Goal: Task Accomplishment & Management: Manage account settings

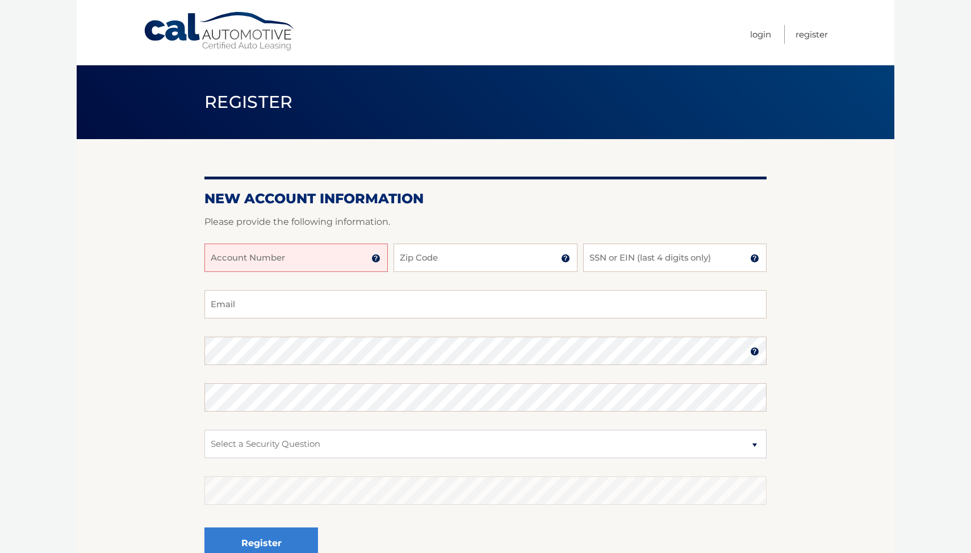
click at [305, 255] on input "Account Number" at bounding box center [295, 258] width 183 height 28
type input "44455971646"
type input "07076"
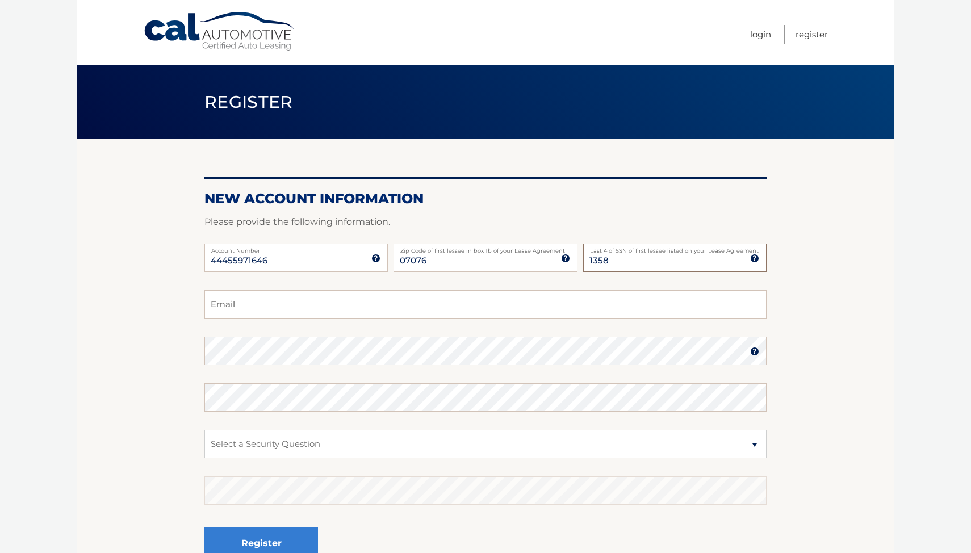
type input "1358"
type input "e"
click at [615, 263] on input "1358" at bounding box center [674, 258] width 183 height 28
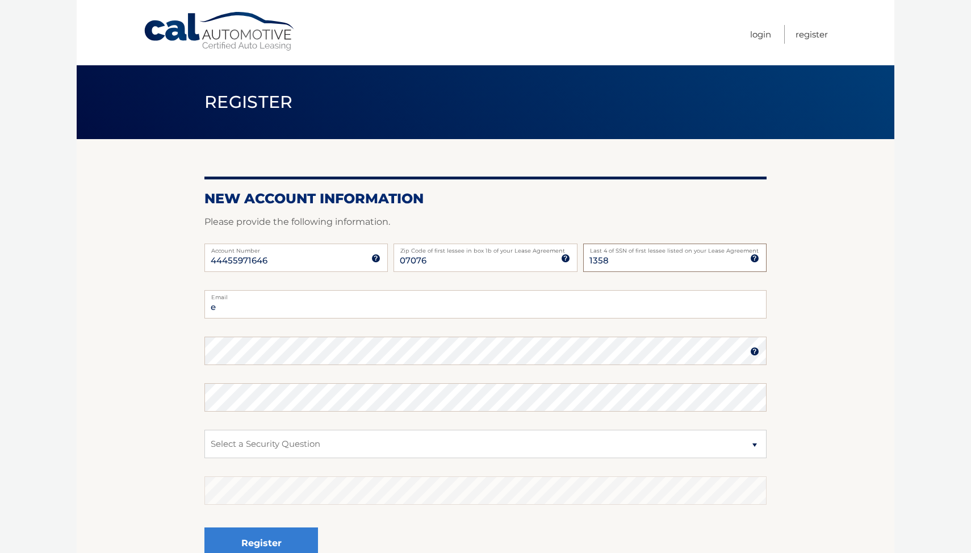
click at [615, 263] on input "1358" at bounding box center [674, 258] width 183 height 28
type input "0026"
type input "eburger503@gmail.com"
click at [576, 442] on select "Select a Security Question What was the name of your elementary school? What is…" at bounding box center [485, 444] width 562 height 28
select select "1"
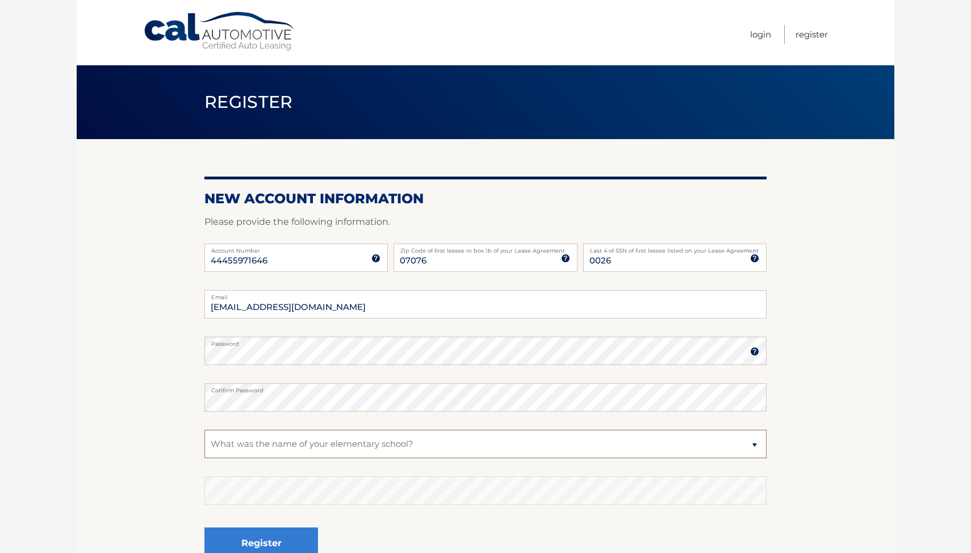
click at [204, 430] on select "Select a Security Question What was the name of your elementary school? What is…" at bounding box center [485, 444] width 562 height 28
click at [278, 519] on fieldset "eburger503@gmail.com Email Password Password should be a minimum of 6 character…" at bounding box center [485, 436] width 562 height 292
click at [278, 534] on button "Register" at bounding box center [261, 542] width 114 height 31
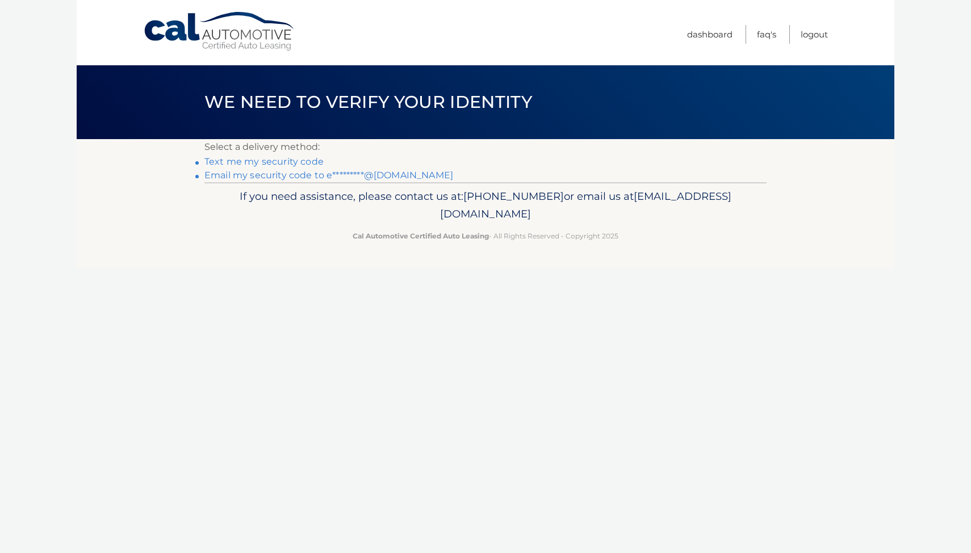
click at [320, 164] on link "Text me my security code" at bounding box center [263, 161] width 119 height 11
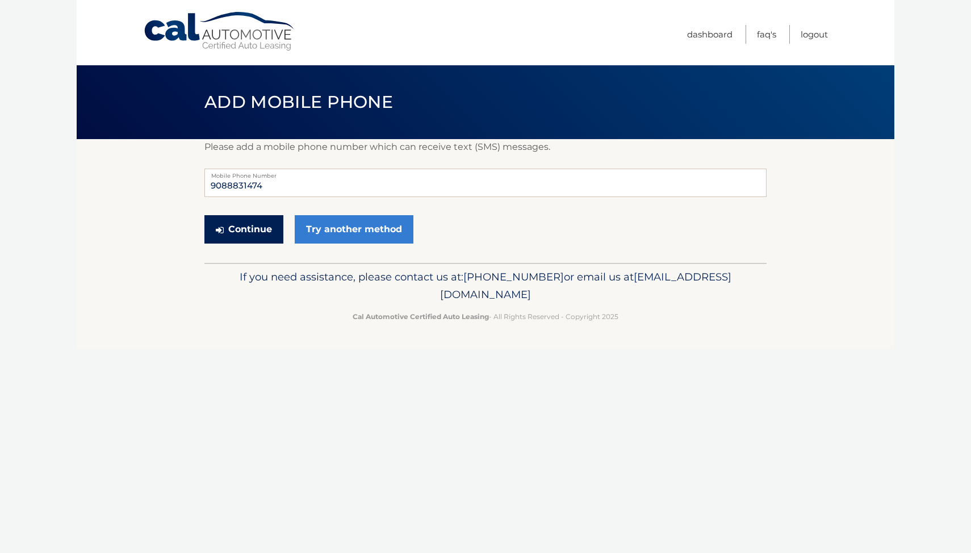
click at [263, 239] on button "Continue" at bounding box center [243, 229] width 79 height 28
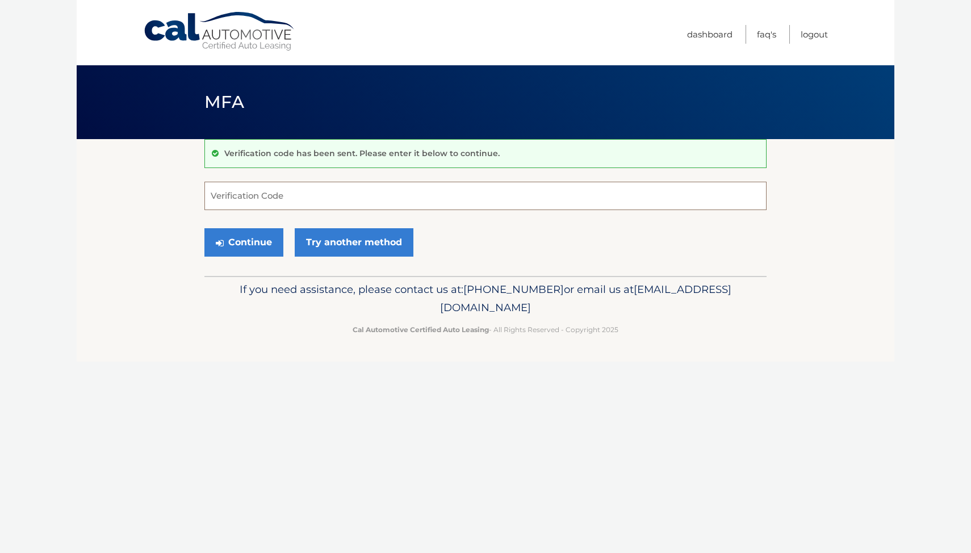
click at [274, 201] on input "Verification Code" at bounding box center [485, 196] width 562 height 28
type input "485847"
click at [266, 246] on button "Continue" at bounding box center [243, 242] width 79 height 28
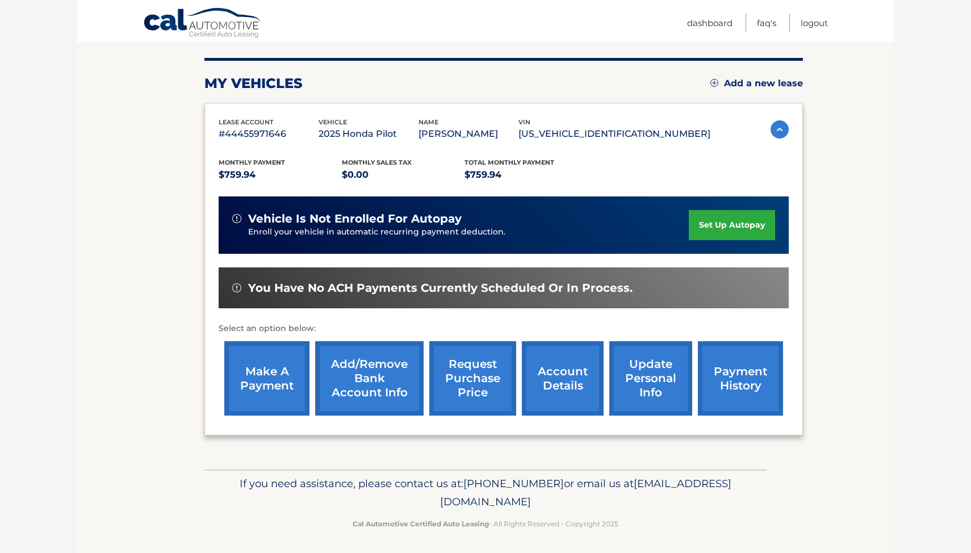
scroll to position [135, 0]
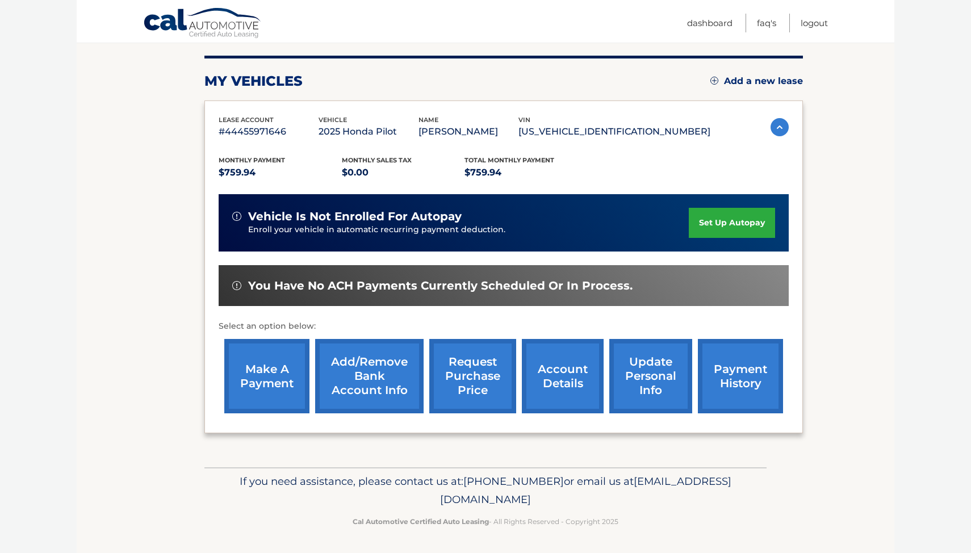
click at [261, 389] on link "make a payment" at bounding box center [266, 376] width 85 height 74
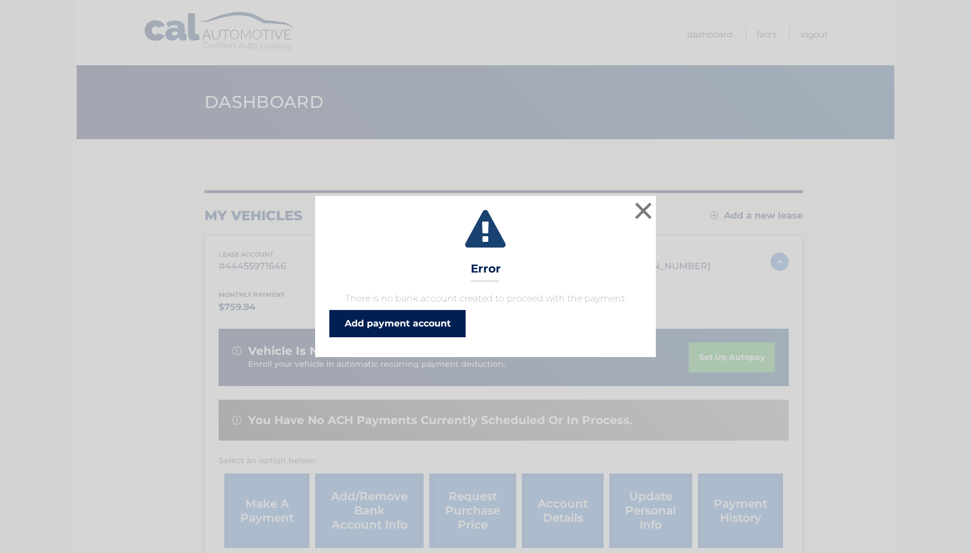
click at [401, 317] on link "Add payment account" at bounding box center [397, 323] width 136 height 27
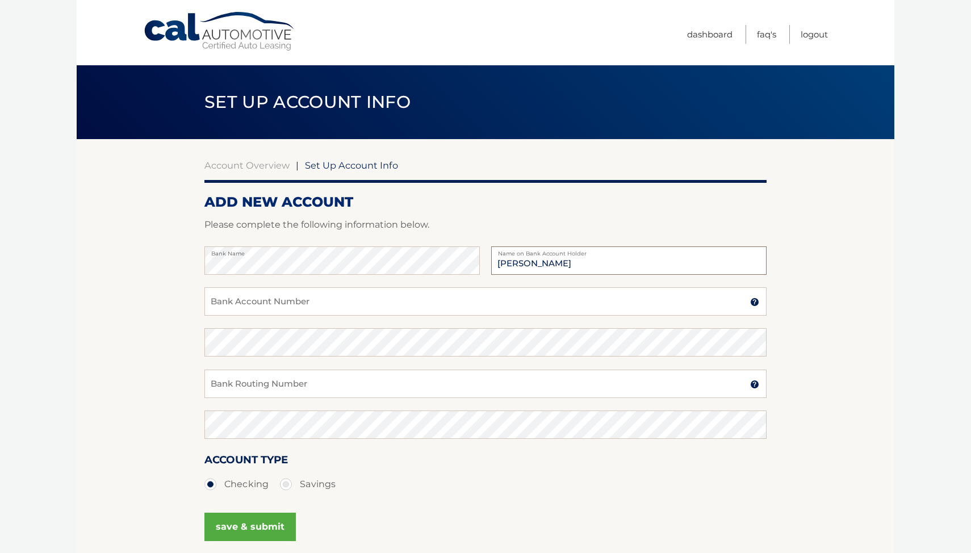
type input "[PERSON_NAME]"
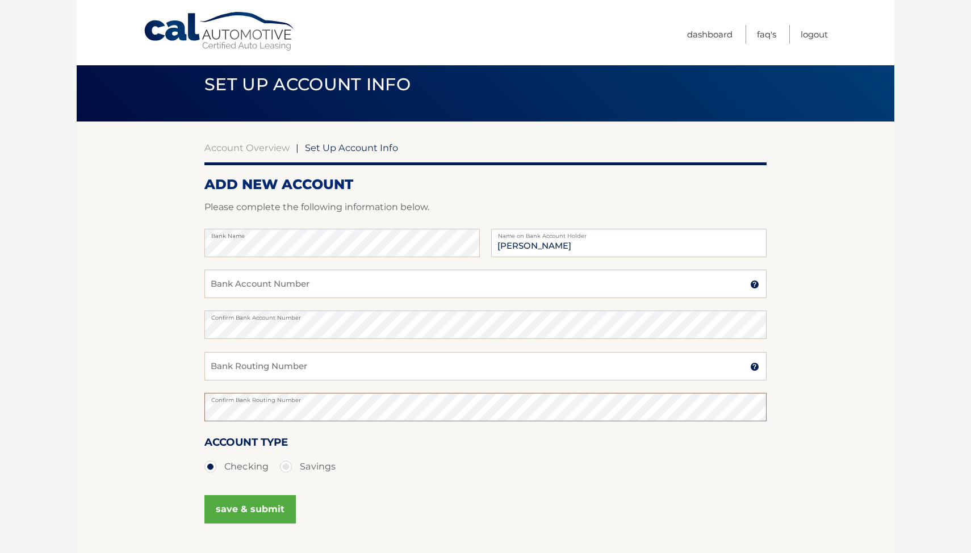
scroll to position [18, 0]
click at [287, 365] on input "Bank Routing Number" at bounding box center [485, 365] width 562 height 28
click at [251, 368] on input "Bank Routing Number" at bounding box center [485, 365] width 562 height 28
paste input "021200339"
type input "021200339"
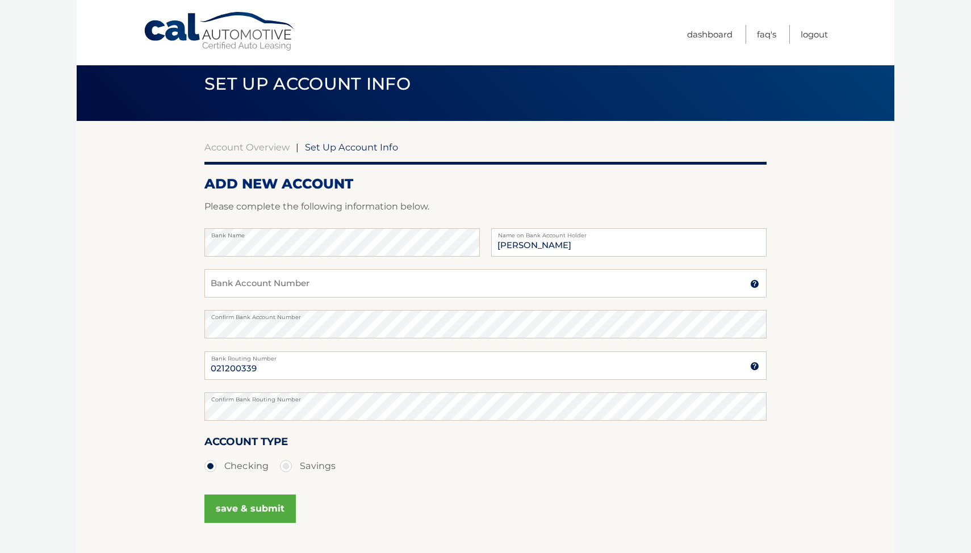
click at [253, 505] on button "save & submit" at bounding box center [249, 509] width 91 height 28
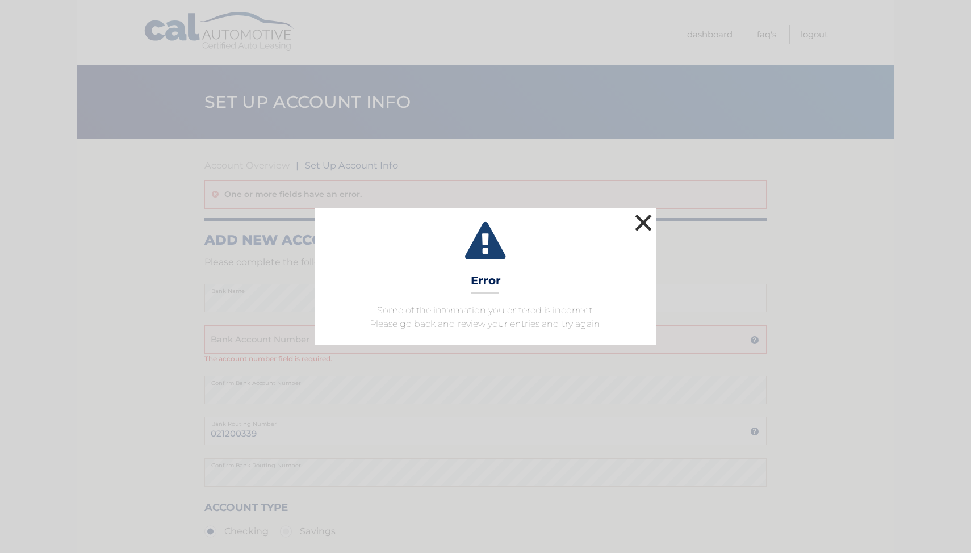
click at [638, 221] on button "×" at bounding box center [643, 222] width 23 height 23
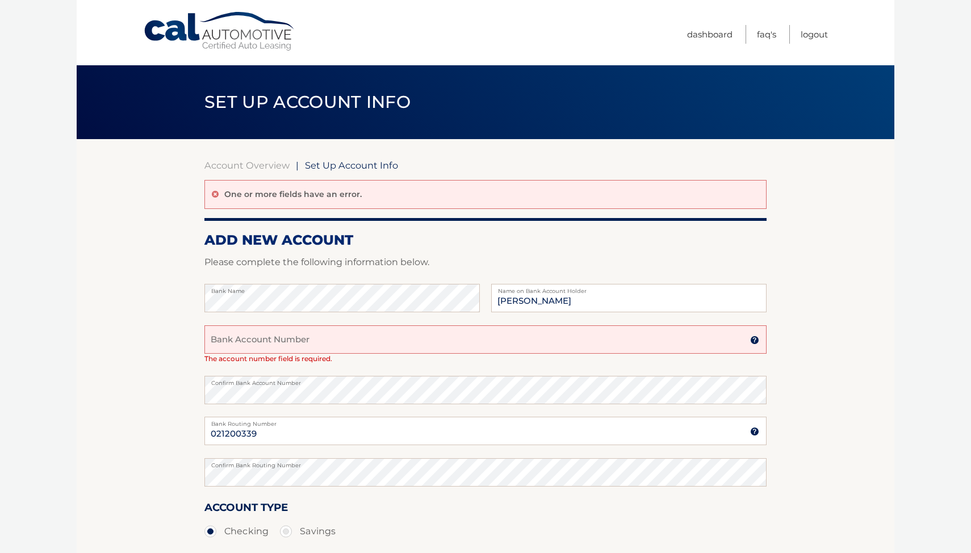
click at [354, 338] on input "Bank Account Number" at bounding box center [485, 339] width 562 height 28
drag, startPoint x: 244, startPoint y: 322, endPoint x: 244, endPoint y: 328, distance: 6.2
click at [244, 322] on div "Bank Name Emily L. Burger Name on Bank Account Holder" at bounding box center [485, 304] width 562 height 41
click at [245, 345] on input "Bank Account Number" at bounding box center [485, 339] width 562 height 28
paste input "009467150441"
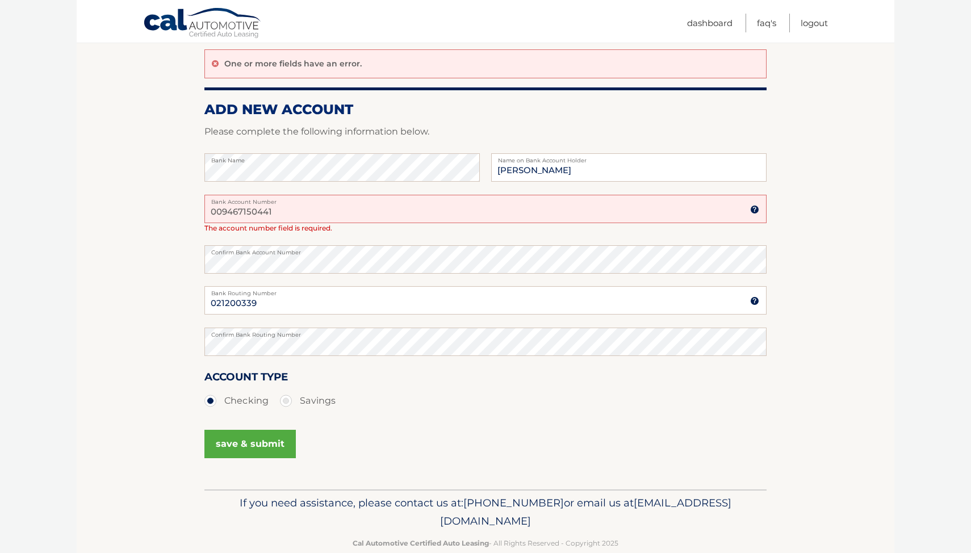
scroll to position [152, 0]
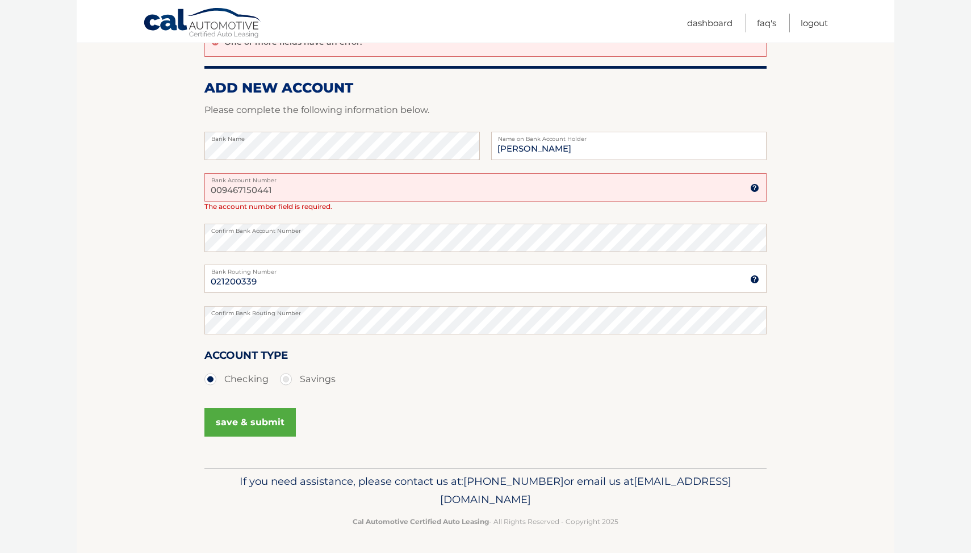
type input "009467150441"
click at [263, 417] on button "save & submit" at bounding box center [249, 422] width 91 height 28
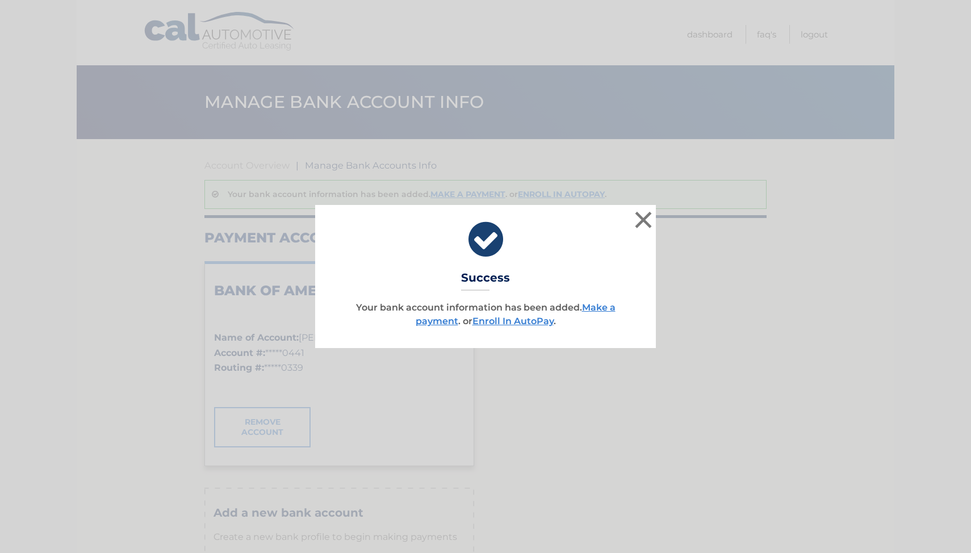
click at [594, 300] on div "× Success Your bank account information has been added. Make a payment . or Enr…" at bounding box center [485, 276] width 341 height 143
click at [594, 304] on link "Make a payment" at bounding box center [516, 314] width 200 height 24
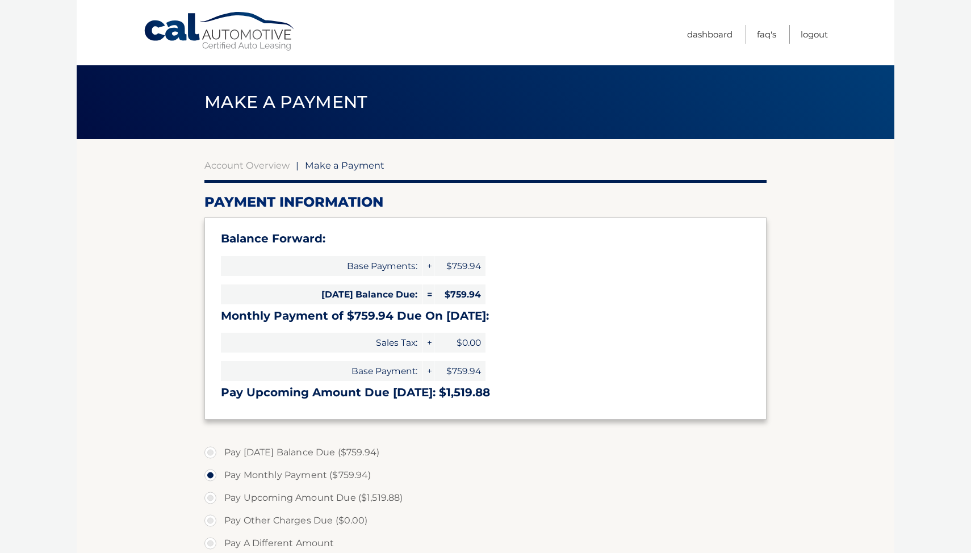
select select "Nzg0ZjNiOGItMWYxOS00YmNhLTg1ZWEtNTIyZTI2ODQ2NTAx"
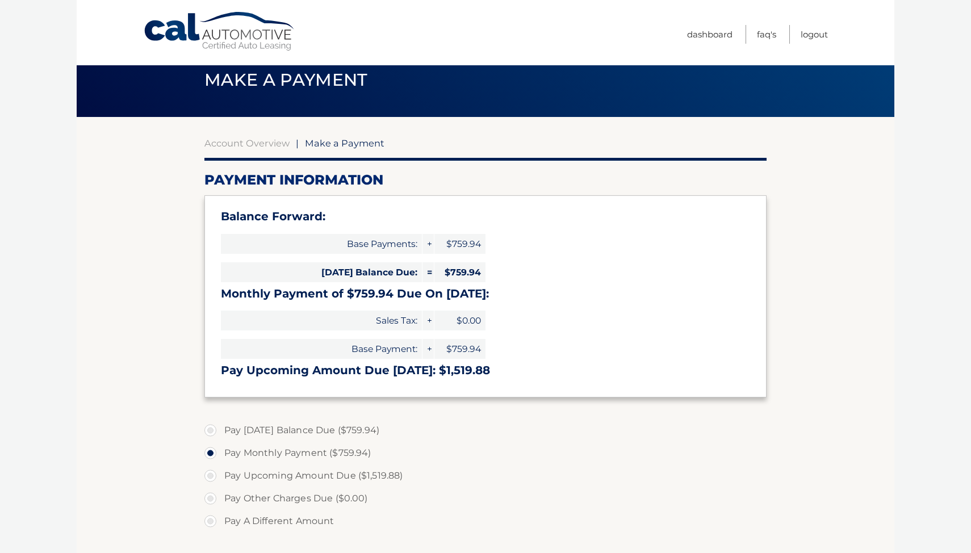
scroll to position [31, 0]
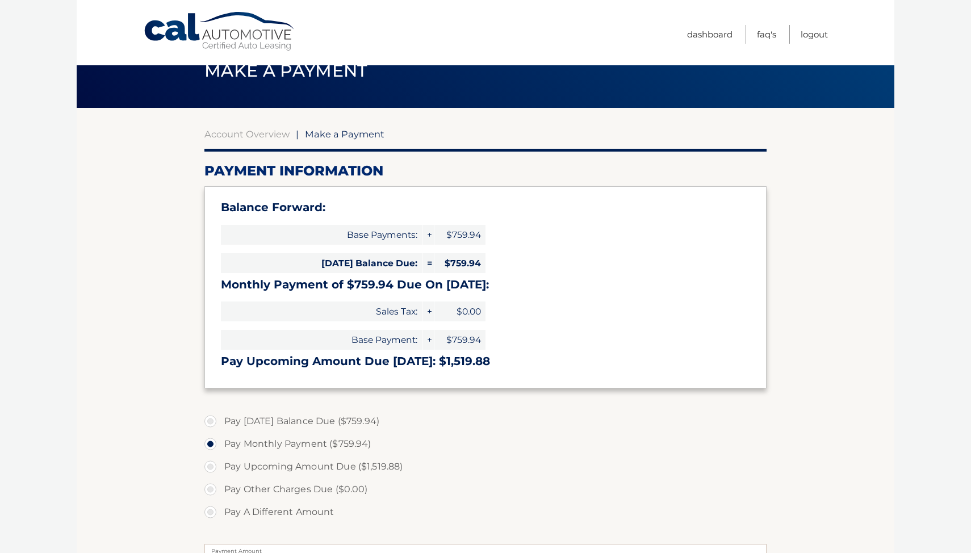
click at [796, 217] on section "Account Overview | Make a Payment Payment Information Balance Forward: Base Pay…" at bounding box center [486, 425] width 818 height 634
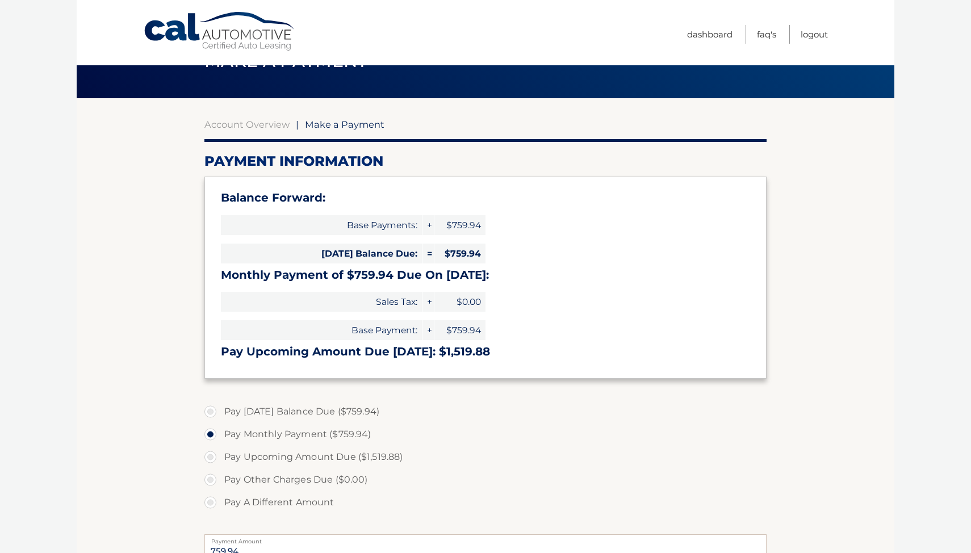
scroll to position [43, 0]
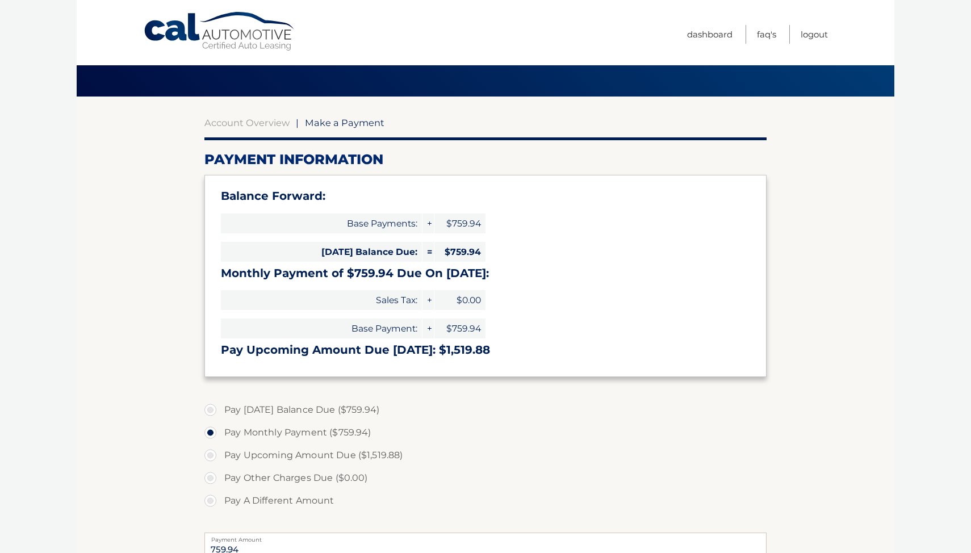
click at [326, 413] on label "Pay Today's Balance Due ($759.94)" at bounding box center [485, 410] width 562 height 23
click at [220, 413] on input "Pay Today's Balance Due ($759.94)" at bounding box center [214, 408] width 11 height 18
radio input "true"
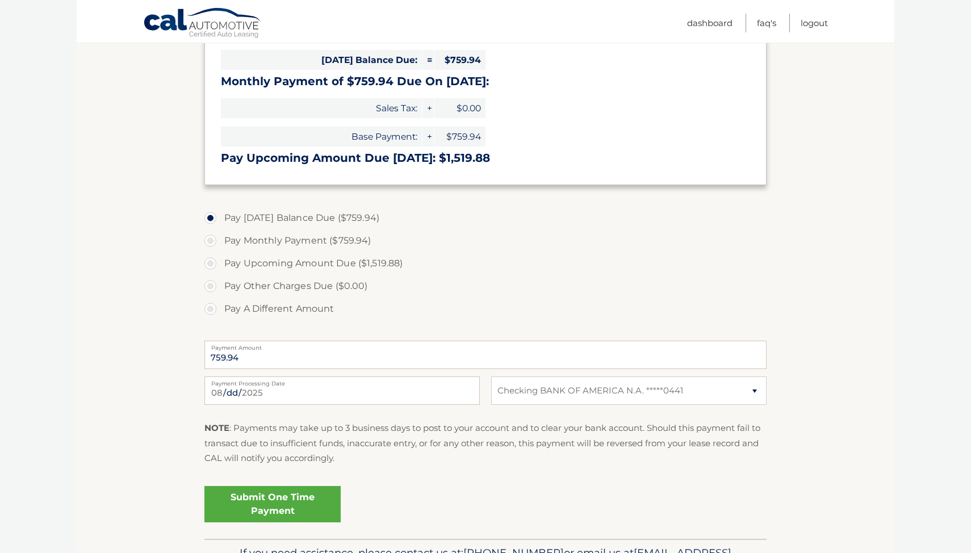
scroll to position [259, 0]
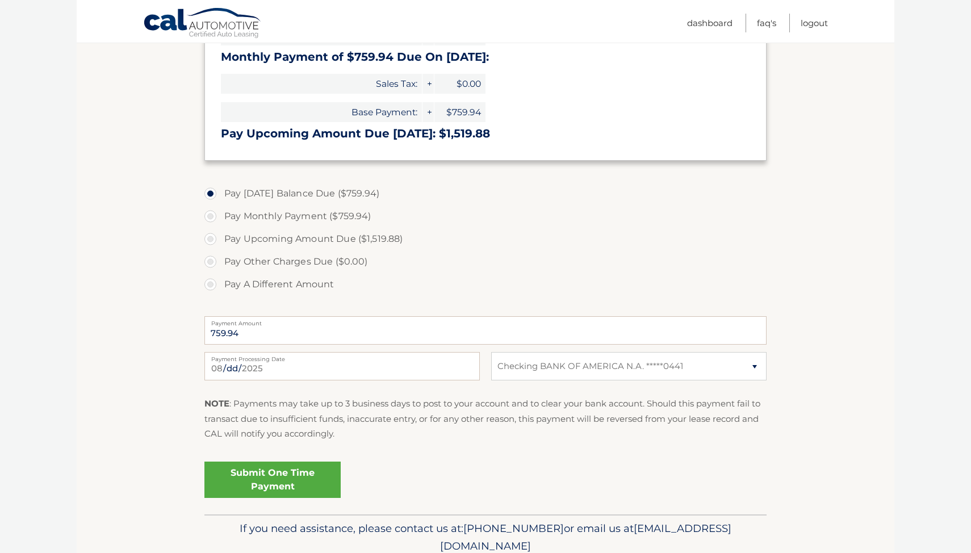
click at [292, 484] on link "Submit One Time Payment" at bounding box center [272, 480] width 136 height 36
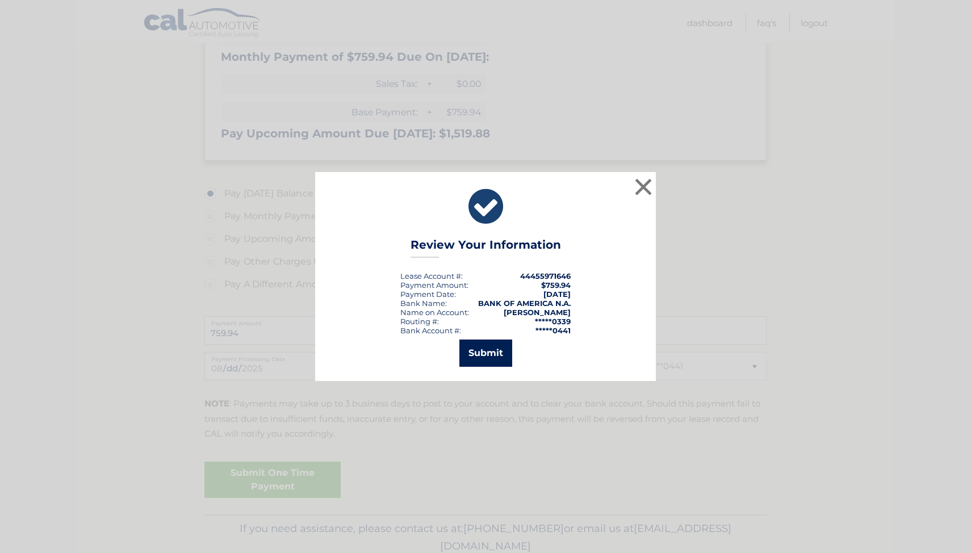
click at [492, 354] on button "Submit" at bounding box center [485, 353] width 53 height 27
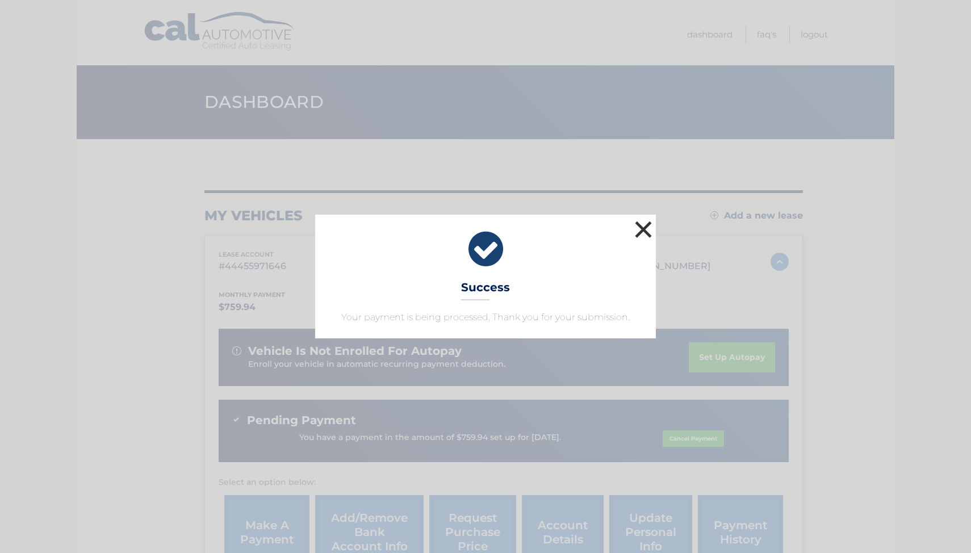
click at [640, 236] on button "×" at bounding box center [643, 229] width 23 height 23
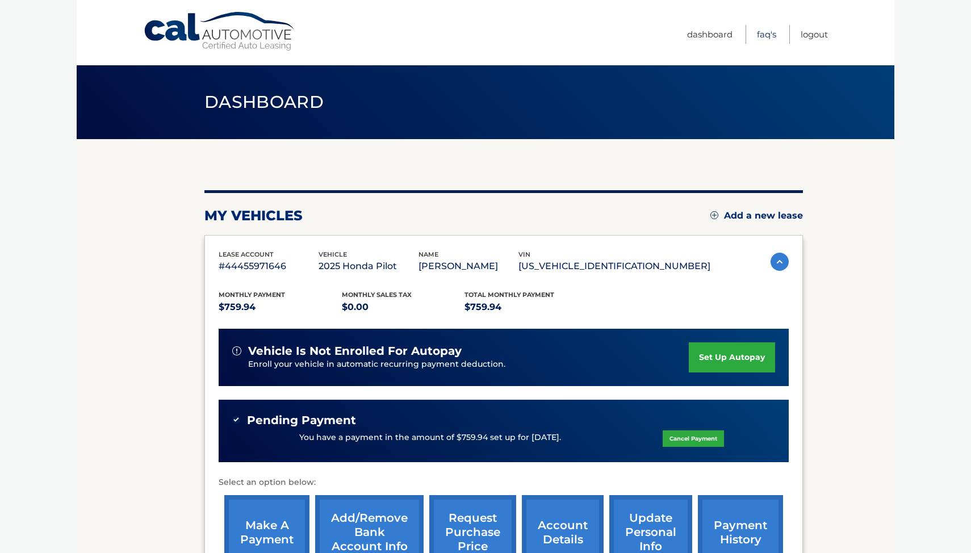
click at [766, 35] on link "FAQ's" at bounding box center [766, 34] width 19 height 19
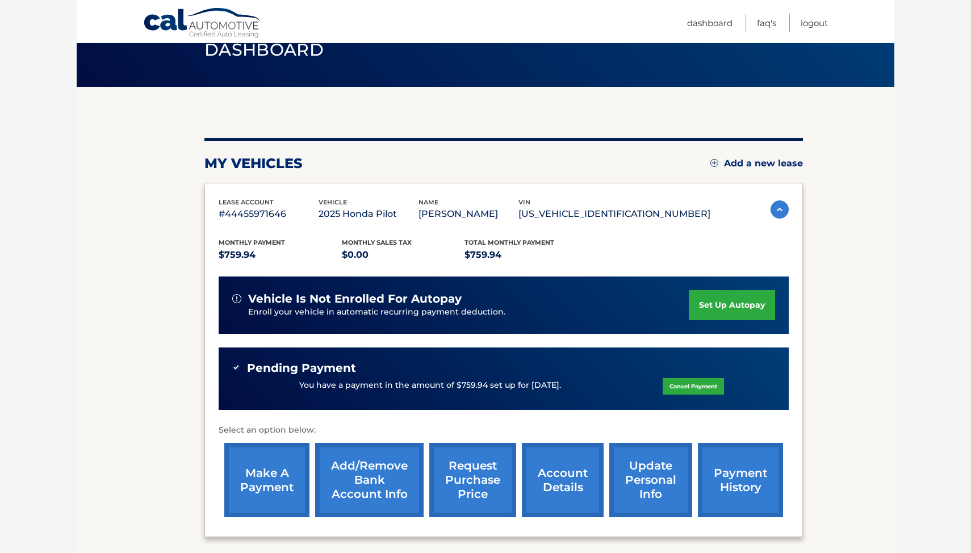
scroll to position [118, 0]
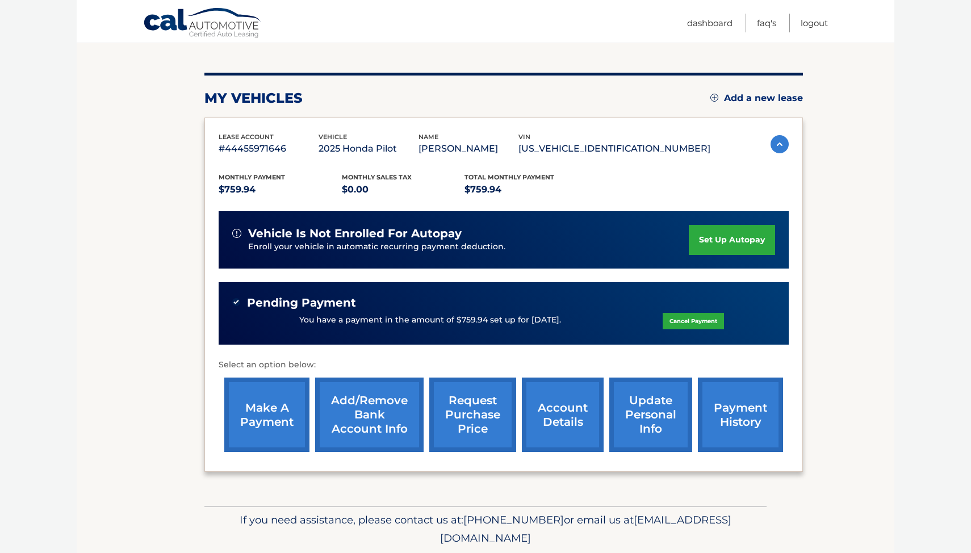
click at [719, 253] on link "set up autopay" at bounding box center [732, 240] width 86 height 30
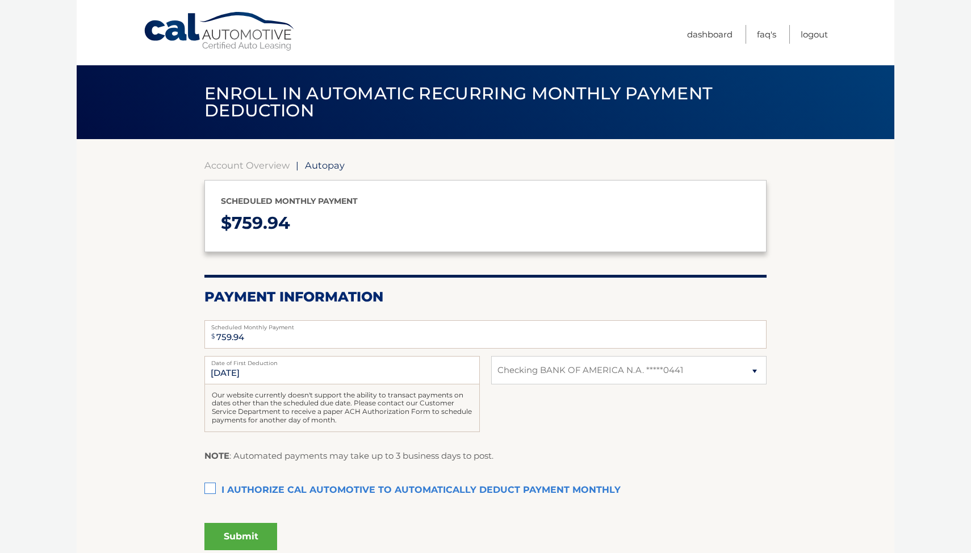
select select "Nzg0ZjNiOGItMWYxOS00YmNhLTg1ZWEtNTIyZTI2ODQ2NTAx"
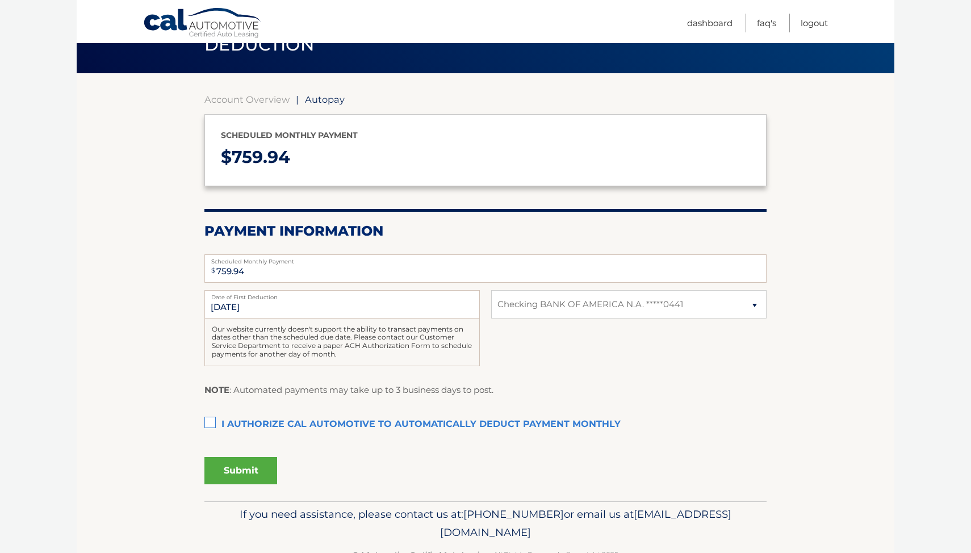
scroll to position [99, 0]
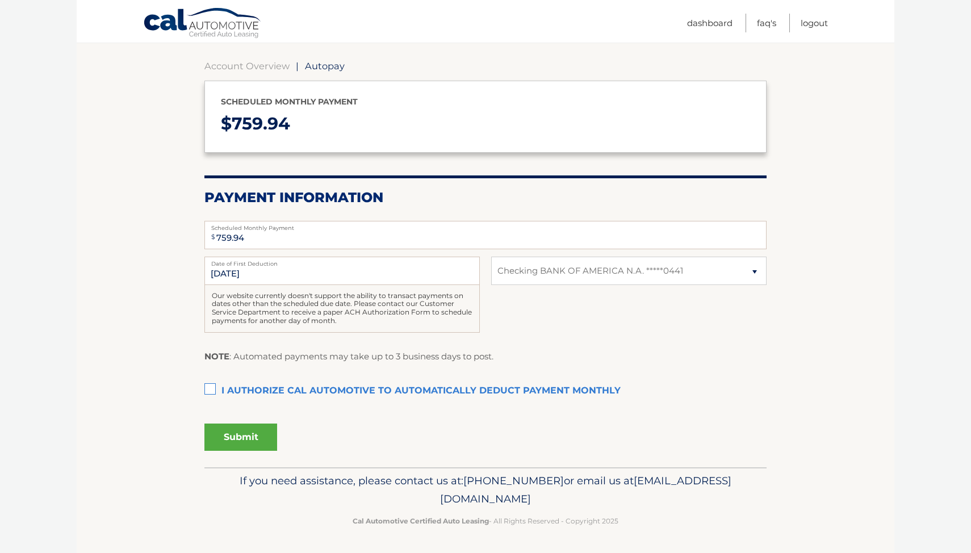
click at [320, 387] on label "I authorize cal automotive to automatically deduct payment monthly This checkbo…" at bounding box center [485, 391] width 562 height 23
click at [0, 0] on input "I authorize cal automotive to automatically deduct payment monthly This checkbo…" at bounding box center [0, 0] width 0 height 0
click at [267, 440] on button "Submit" at bounding box center [240, 437] width 73 height 27
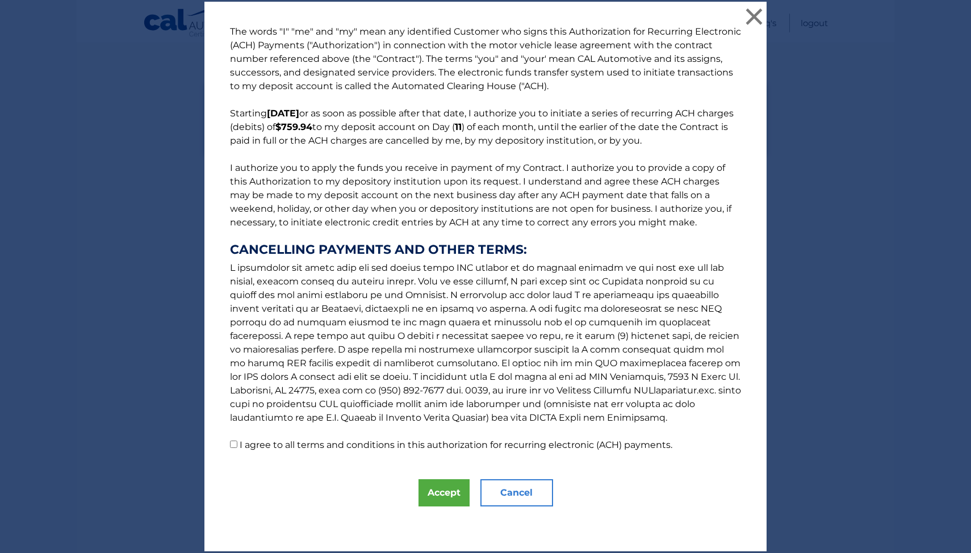
click at [380, 447] on label "I agree to all terms and conditions in this authorization for recurring electro…" at bounding box center [456, 444] width 433 height 11
click at [237, 447] on input "I agree to all terms and conditions in this authorization for recurring electro…" at bounding box center [233, 444] width 7 height 7
checkbox input "true"
click at [425, 489] on button "Accept" at bounding box center [443, 492] width 51 height 27
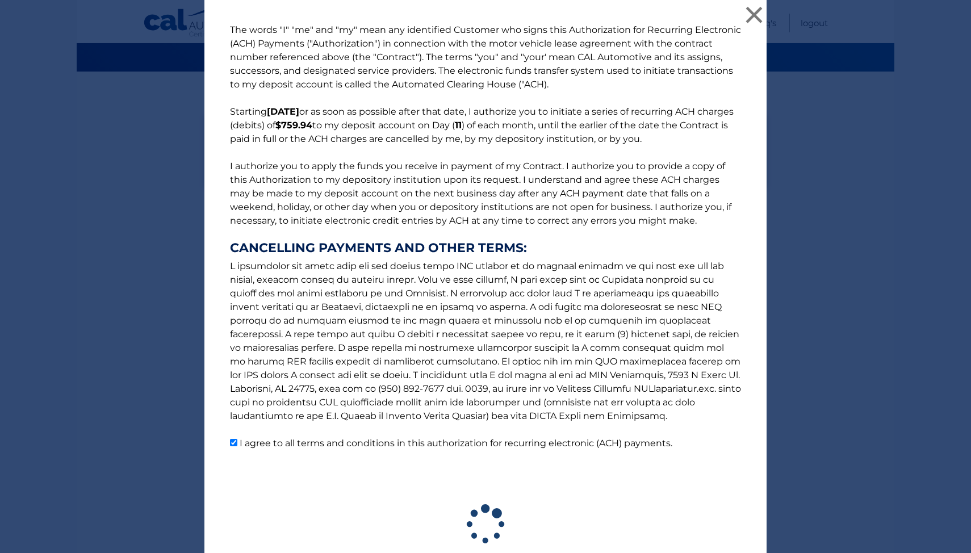
scroll to position [68, 0]
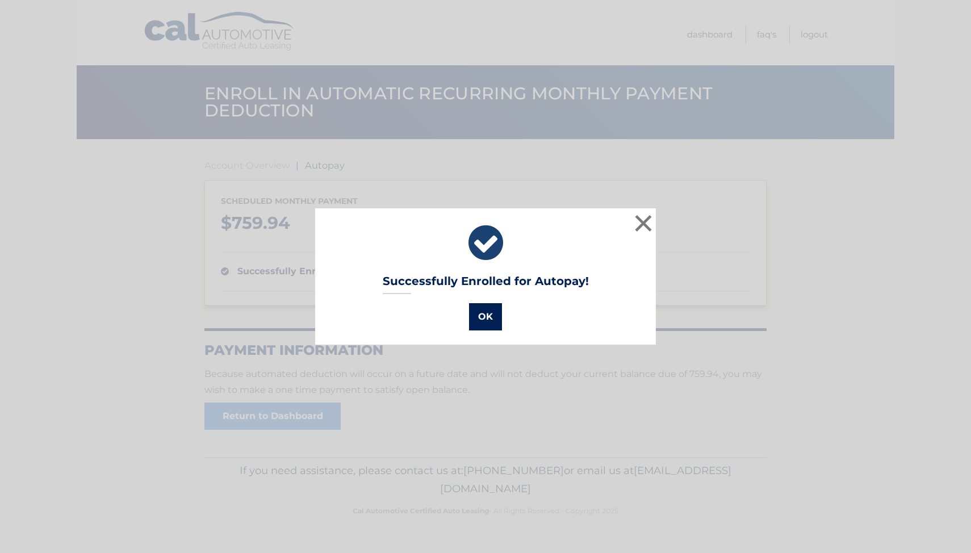
click at [485, 311] on button "OK" at bounding box center [485, 316] width 33 height 27
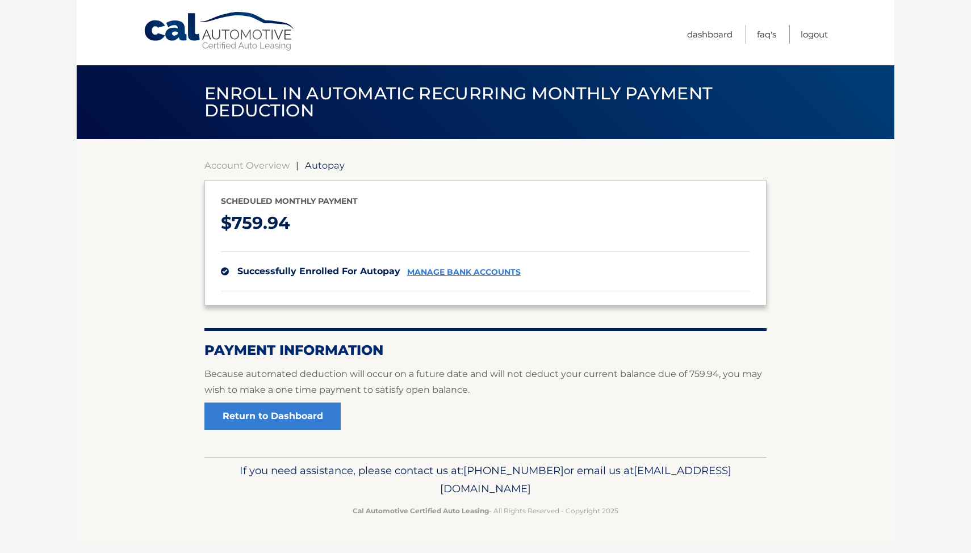
click at [337, 166] on span "Autopay" at bounding box center [325, 165] width 40 height 11
click at [714, 40] on link "Dashboard" at bounding box center [709, 34] width 45 height 19
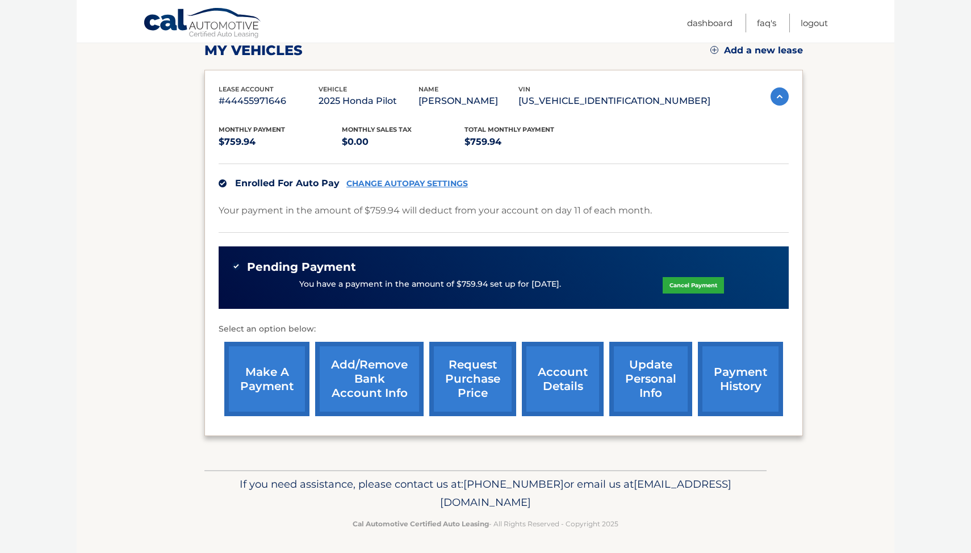
scroll to position [166, 0]
